Goal: Task Accomplishment & Management: Check status

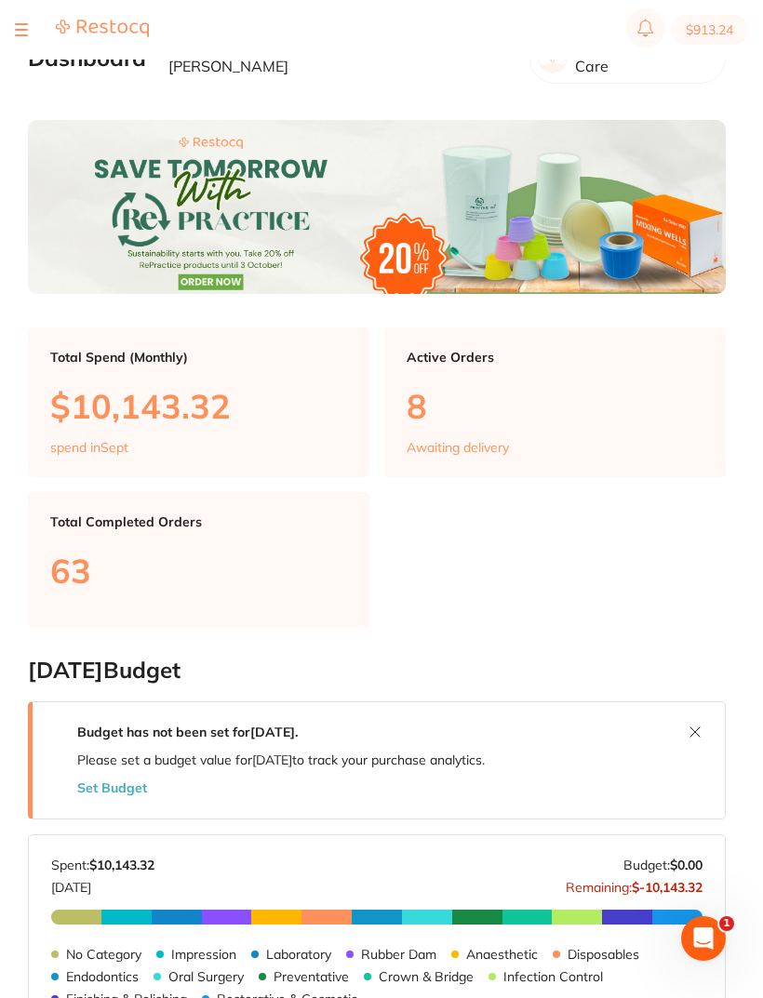
click at [27, 65] on div "$913.24 Riviera Dental Care Switch account Riviera Dental Care $913.24 in your …" at bounding box center [381, 469] width 763 height 938
click at [24, 68] on div "$913.24 Riviera Dental Care Switch account Riviera Dental Care $913.24 in your …" at bounding box center [381, 469] width 763 height 938
click at [34, 60] on h2 "Dashboard" at bounding box center [87, 59] width 118 height 26
click at [27, 65] on div "$913.24 Riviera Dental Care Switch account Riviera Dental Care $913.24 in your …" at bounding box center [381, 469] width 763 height 938
click at [26, 28] on div at bounding box center [21, 30] width 13 height 22
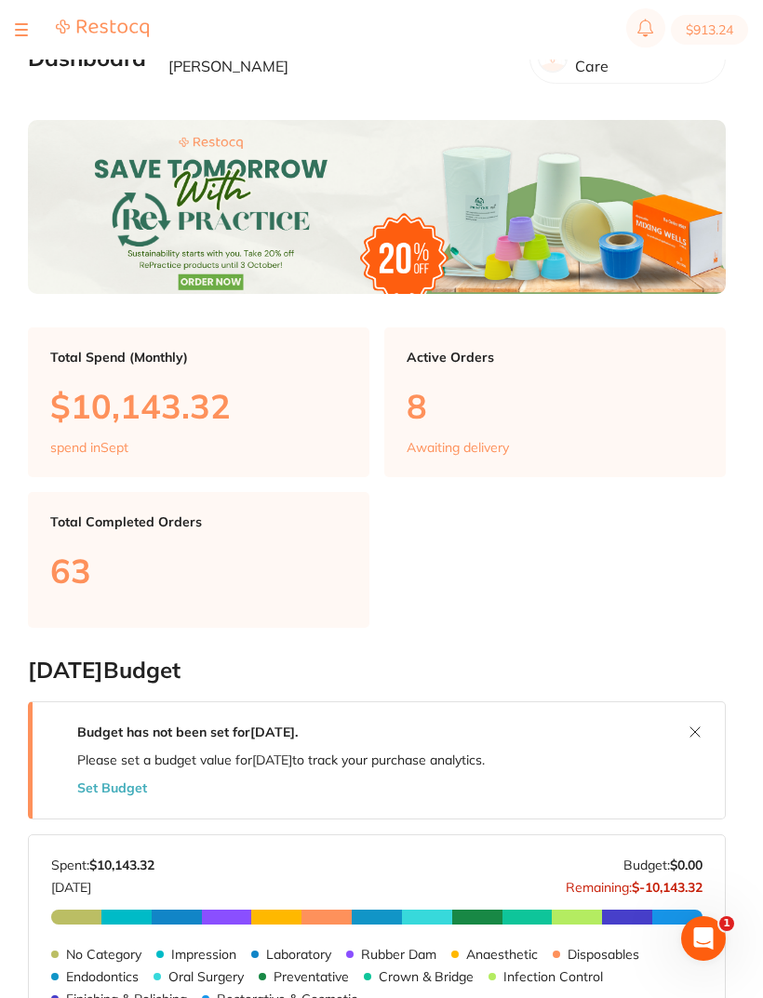
click at [35, 30] on div at bounding box center [82, 30] width 134 height 22
click at [23, 31] on button at bounding box center [21, 30] width 13 height 2
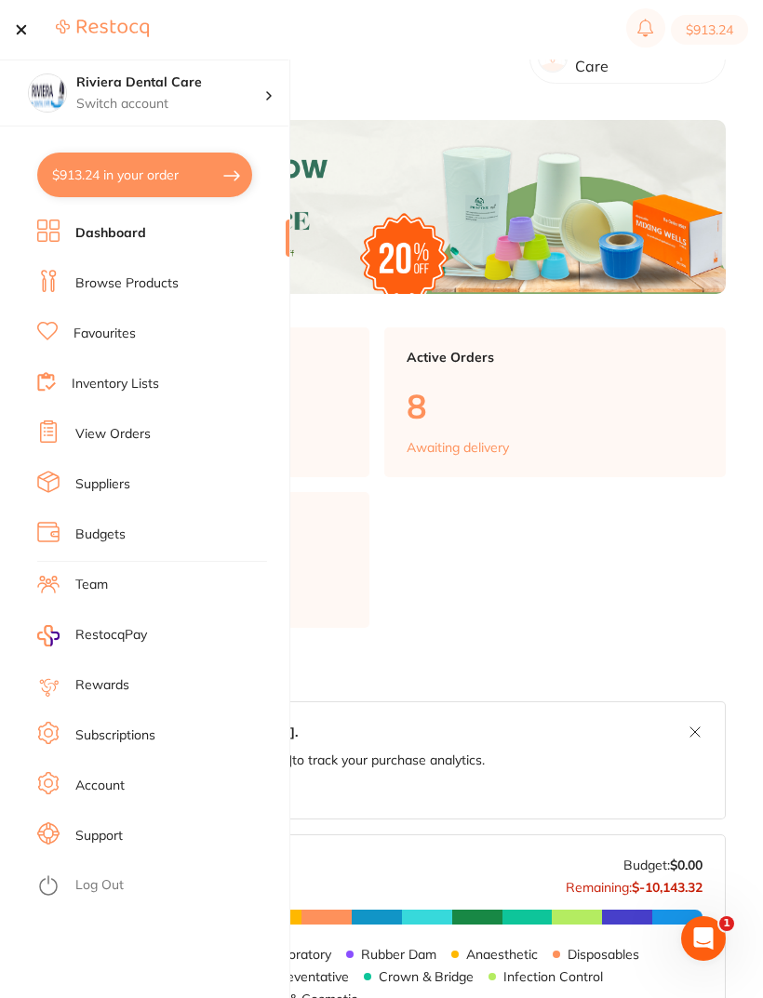
click at [117, 434] on link "View Orders" at bounding box center [112, 434] width 75 height 19
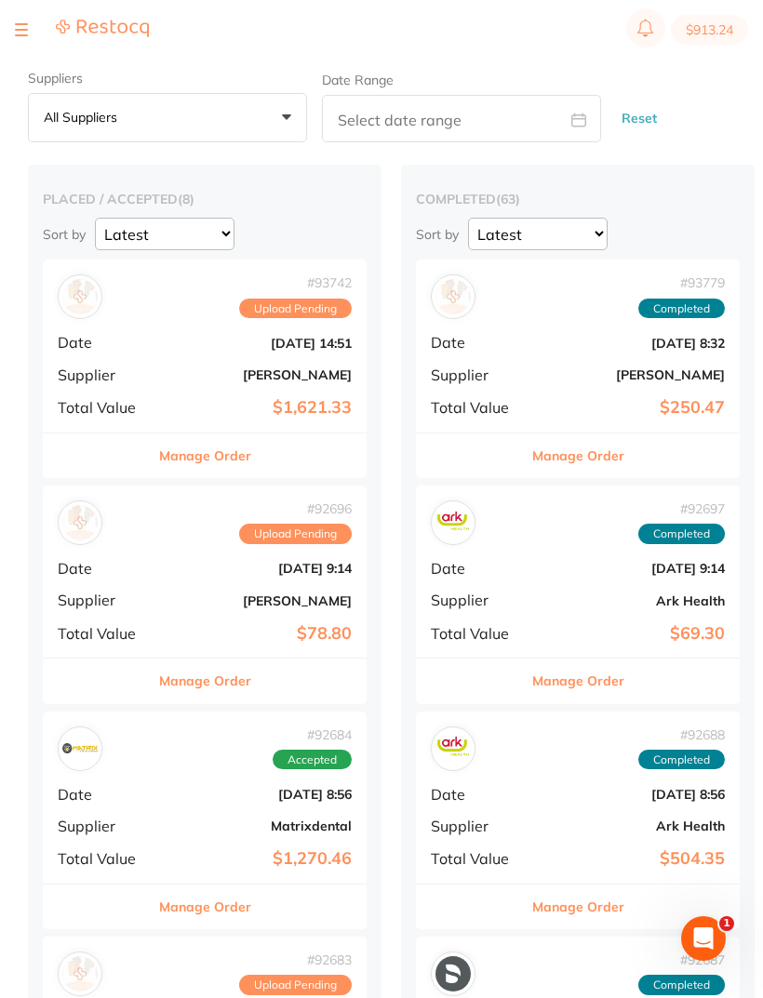
click at [202, 355] on div "# 93742 Upload Pending Date [DATE] 14:51 Supplier [PERSON_NAME] Total Value $1,…" at bounding box center [205, 345] width 324 height 172
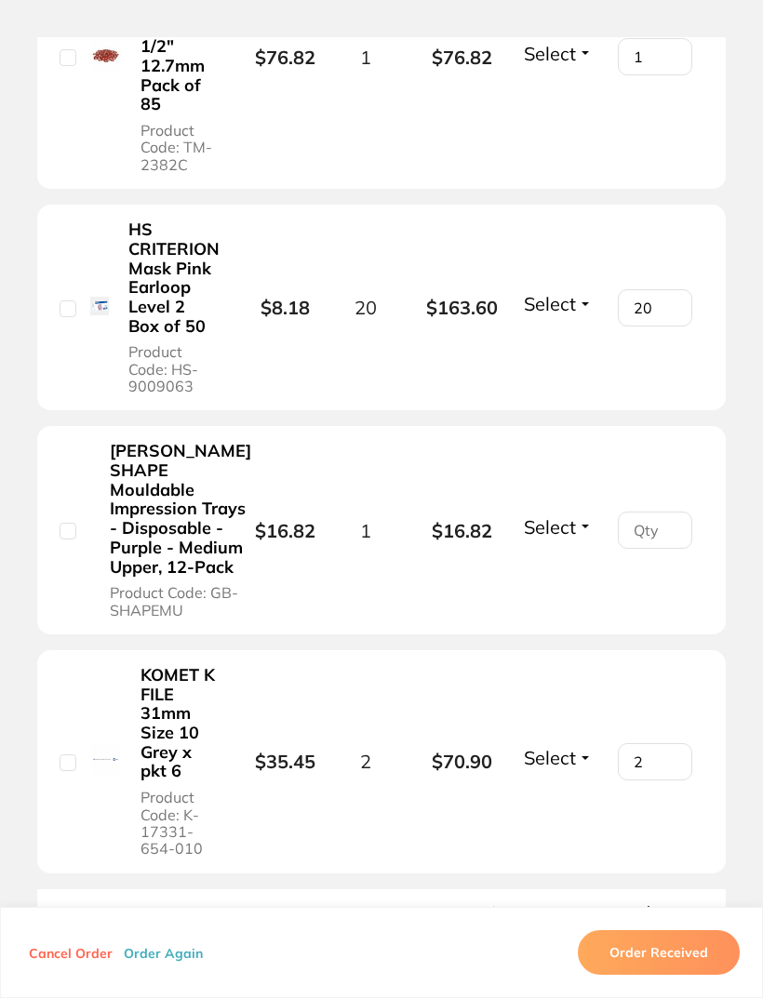
scroll to position [1302, 0]
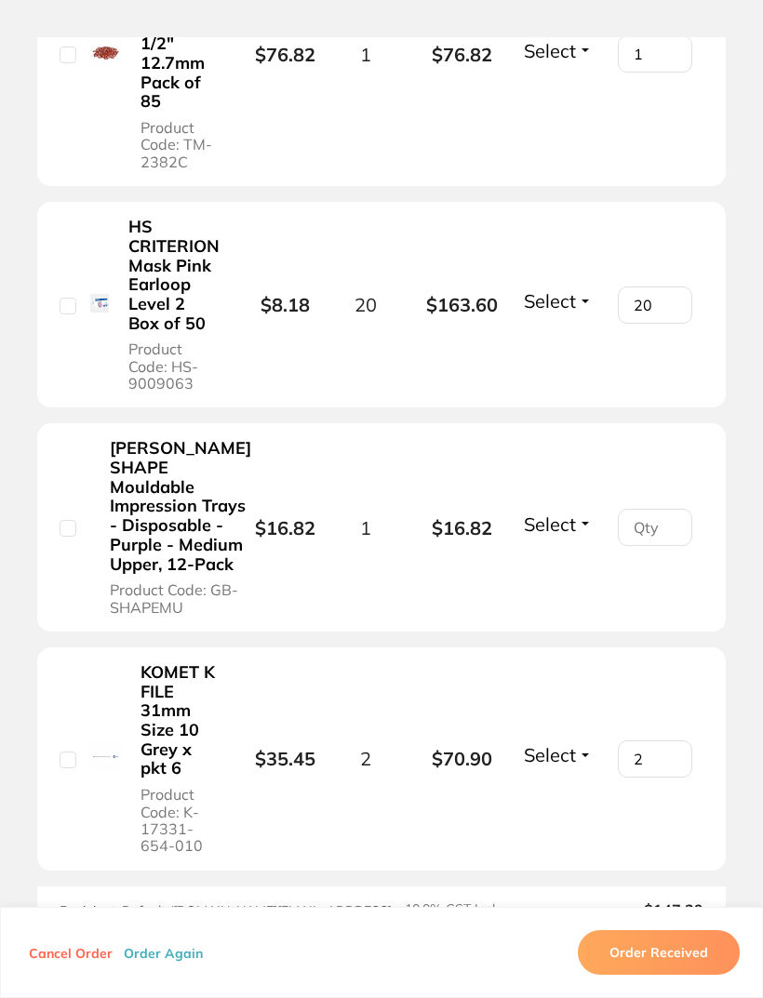
click at [121, 617] on div "[PERSON_NAME] SHAPE Mouldable Impression Trays - Disposable - Purple - Medium U…" at bounding box center [156, 527] width 193 height 179
click at [172, 574] on b "[PERSON_NAME] SHAPE Mouldable Impression Trays - Disposable - Purple - Medium U…" at bounding box center [180, 506] width 141 height 135
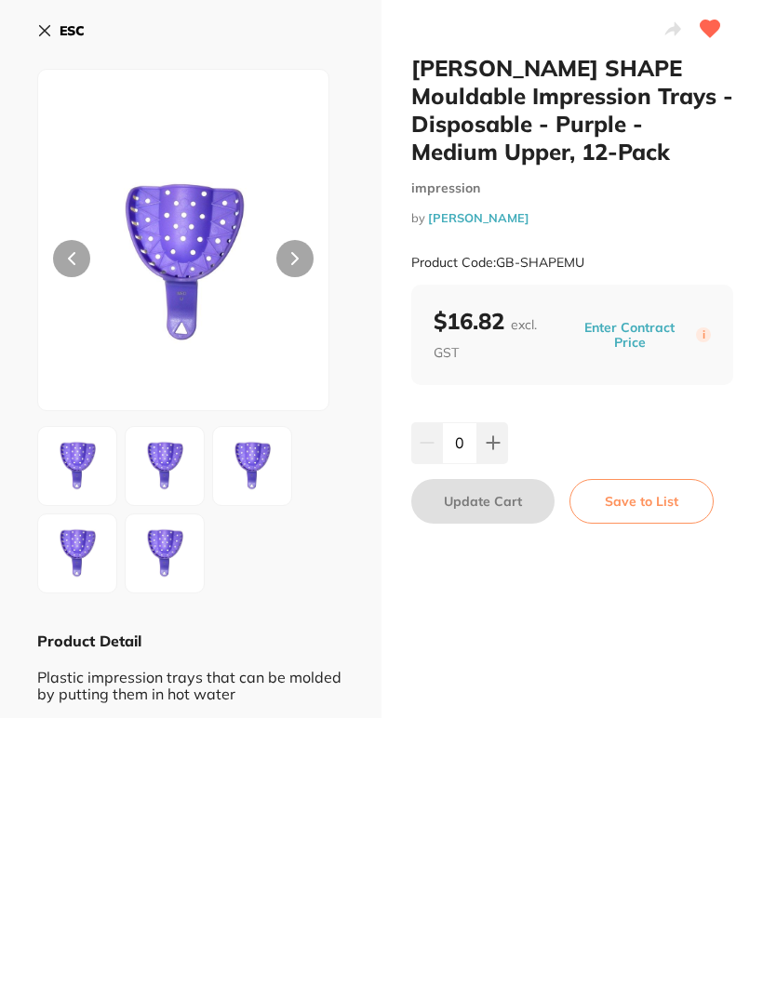
scroll to position [0, 0]
click at [49, 37] on icon at bounding box center [44, 30] width 15 height 15
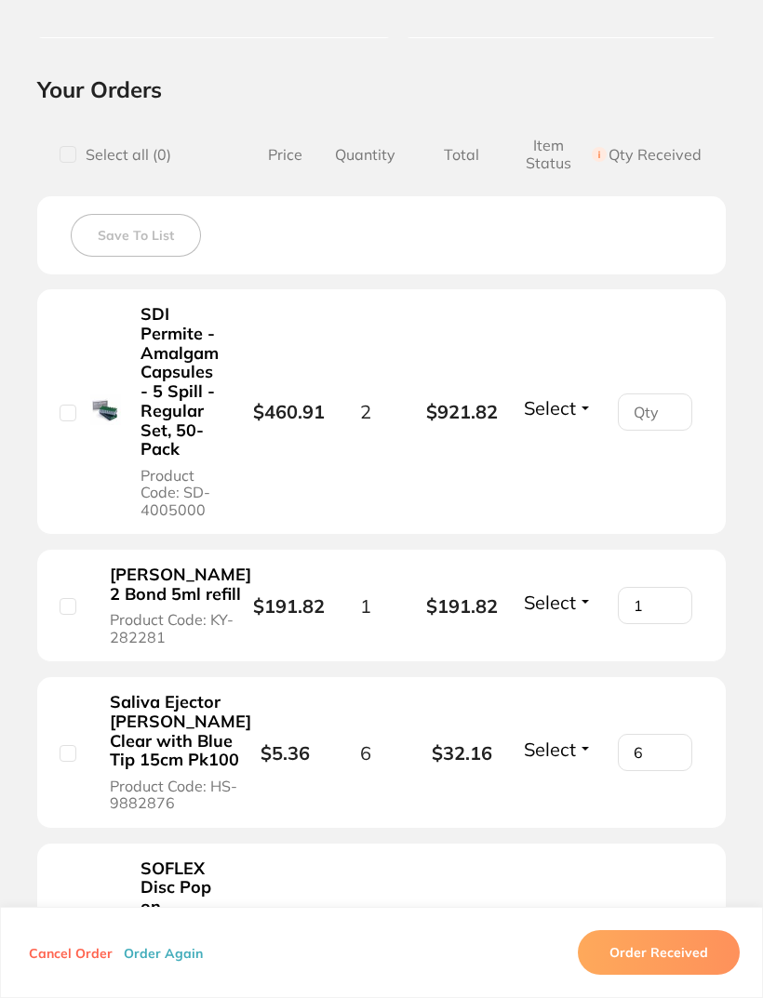
scroll to position [380, 0]
